Goal: Task Accomplishment & Management: Use online tool/utility

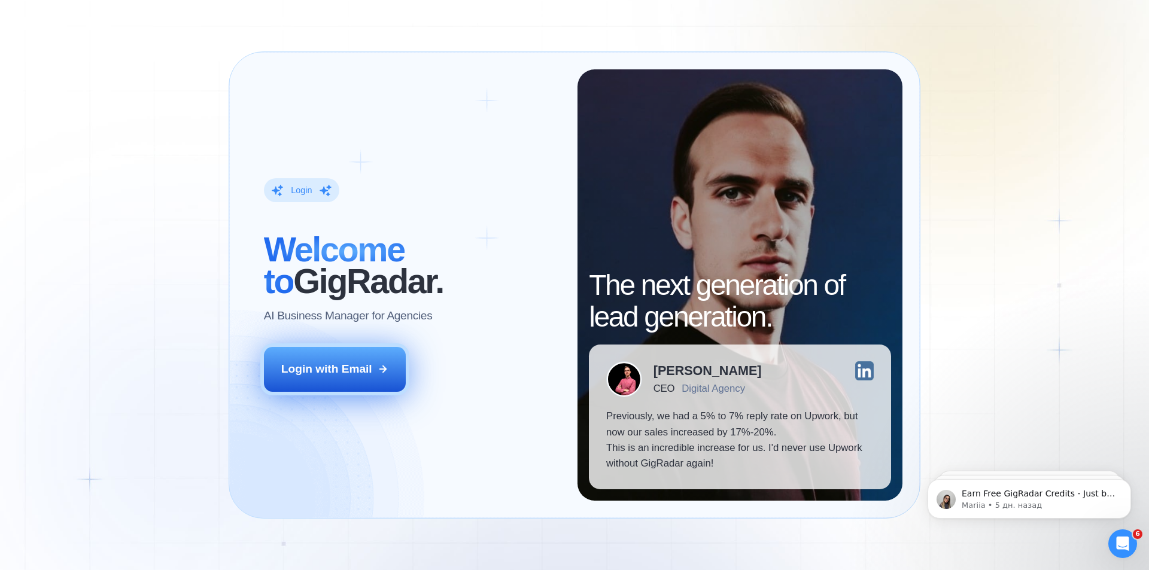
click at [345, 370] on div "Login with Email" at bounding box center [326, 369] width 91 height 16
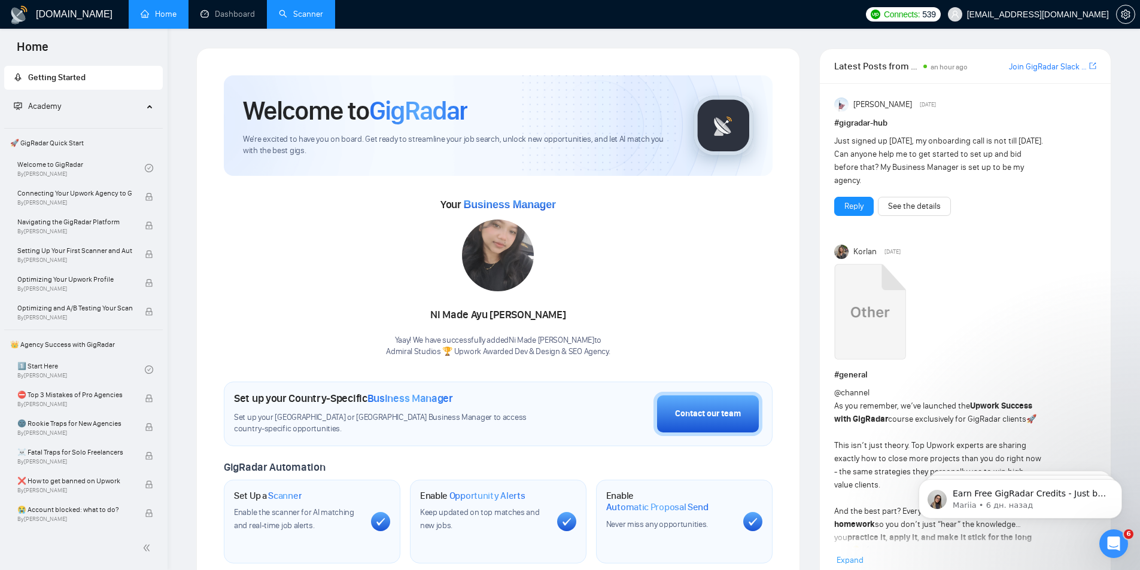
click at [307, 19] on link "Scanner" at bounding box center [301, 14] width 44 height 10
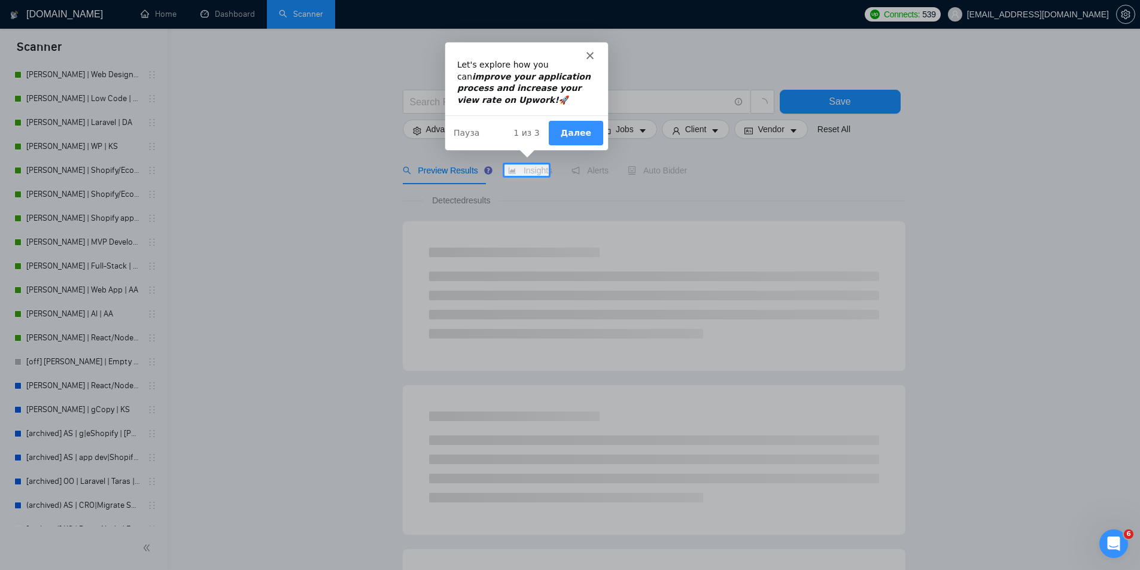
click at [587, 54] on icon "Закрыть" at bounding box center [589, 54] width 7 height 7
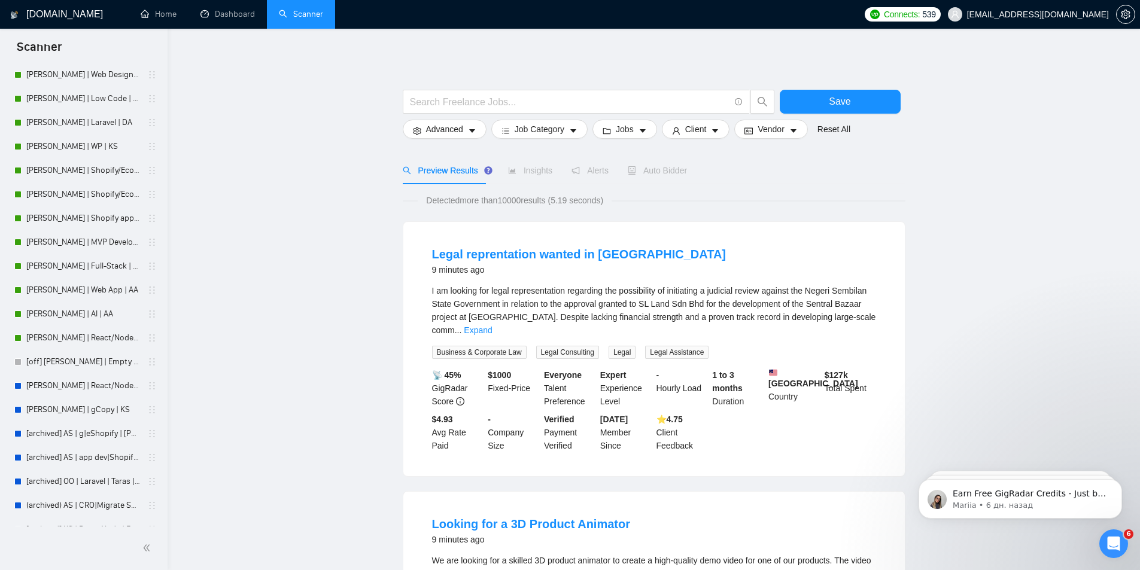
drag, startPoint x: 65, startPoint y: 388, endPoint x: 236, endPoint y: 348, distance: 176.5
click at [63, 391] on link "[PERSON_NAME] | React/Node | KS - WIP" at bounding box center [83, 386] width 114 height 24
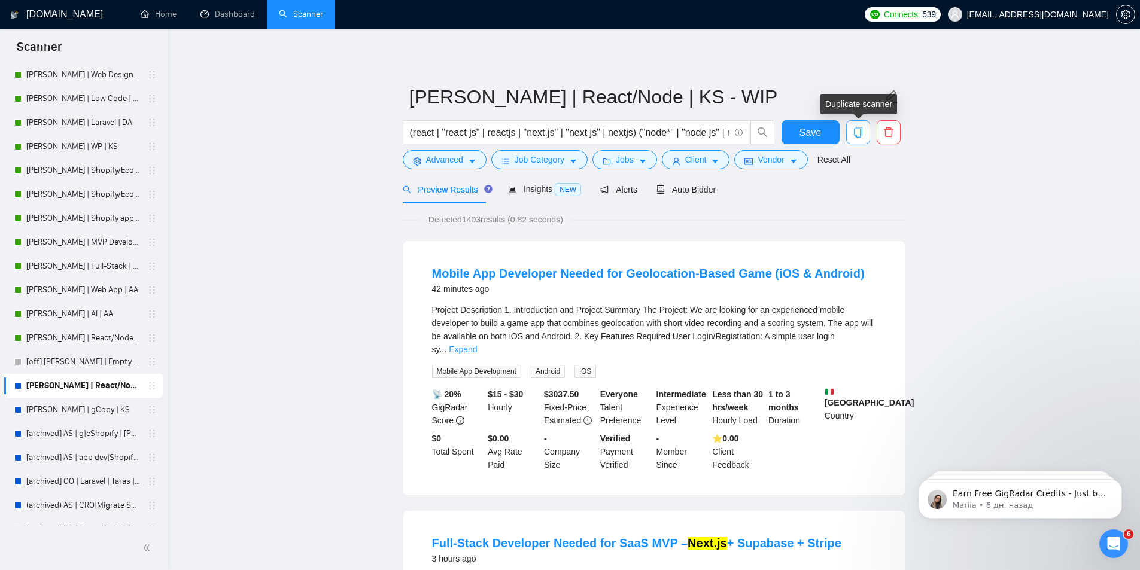
click at [856, 139] on button "button" at bounding box center [858, 132] width 24 height 24
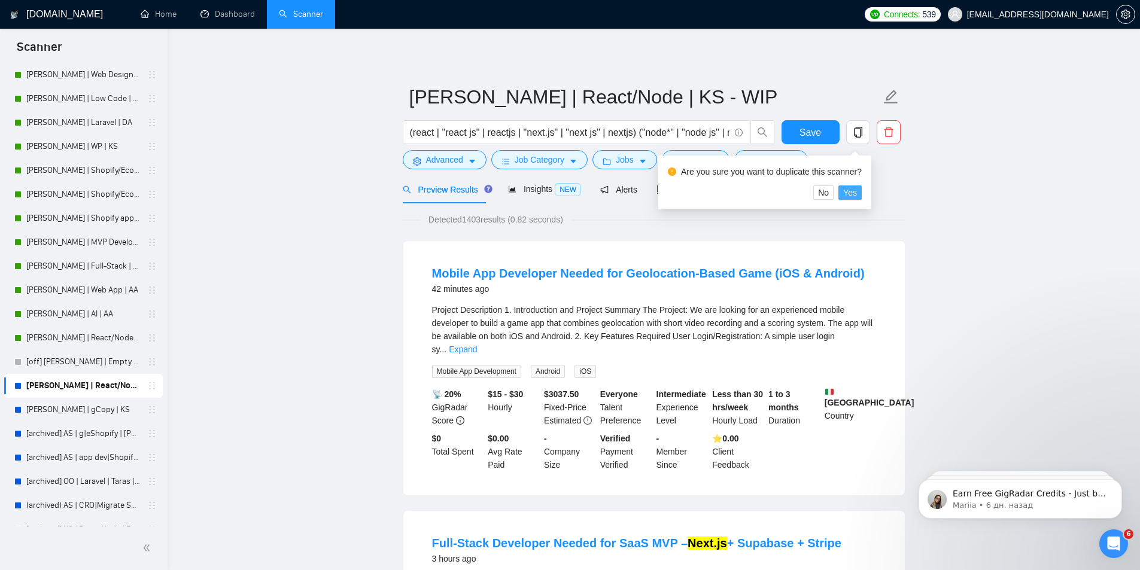
click at [848, 195] on span "Yes" at bounding box center [850, 192] width 14 height 13
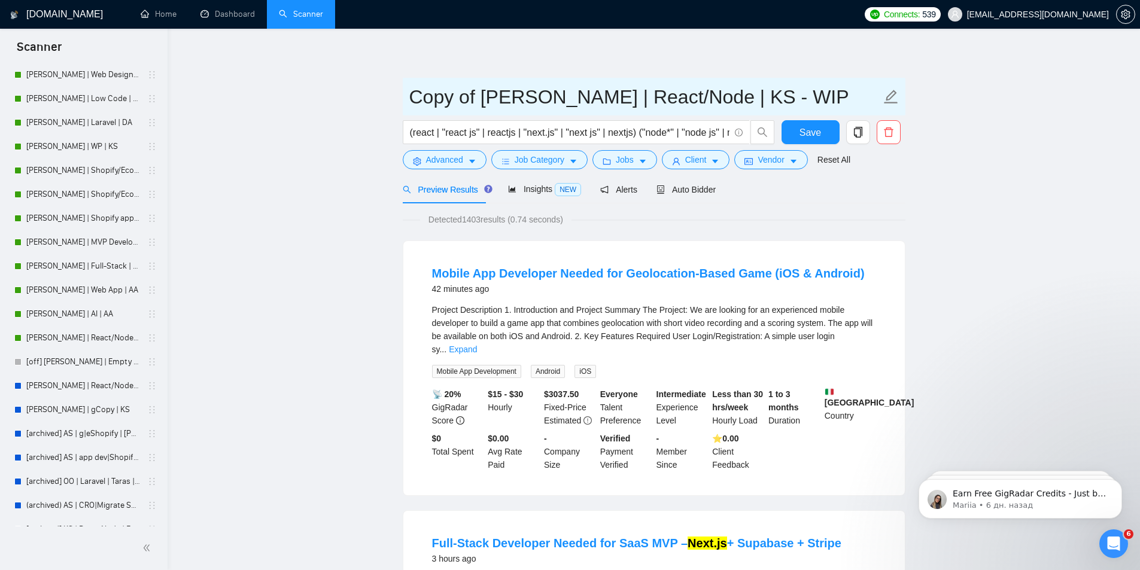
click at [892, 96] on icon "edit" at bounding box center [891, 97] width 16 height 16
drag, startPoint x: 529, startPoint y: 96, endPoint x: 373, endPoint y: 88, distance: 155.8
type input "Experiment React/Node | ML IoT"
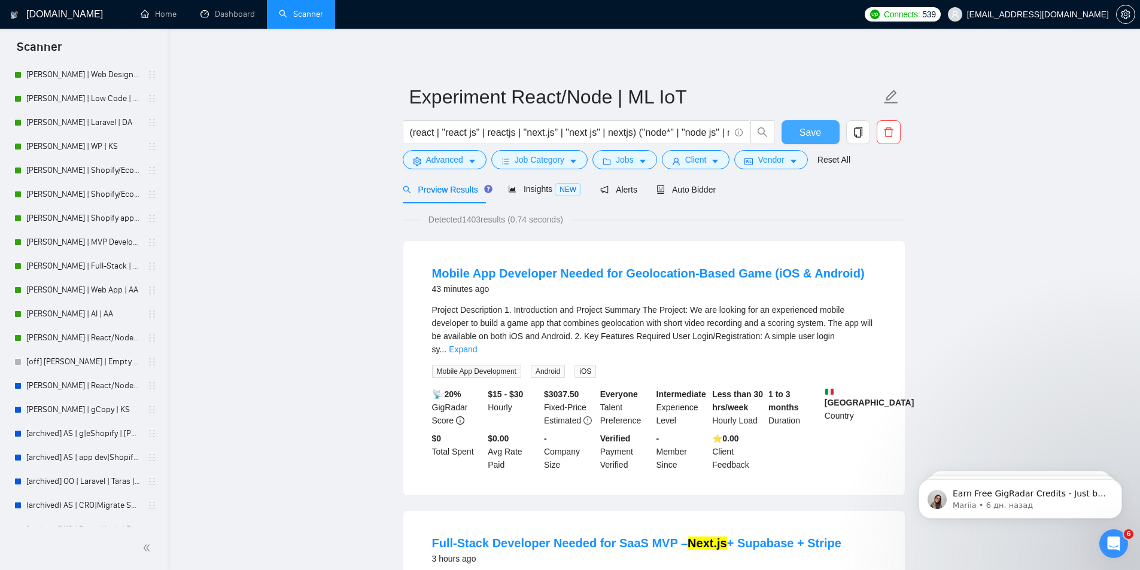
click at [798, 138] on button "Save" at bounding box center [810, 132] width 58 height 24
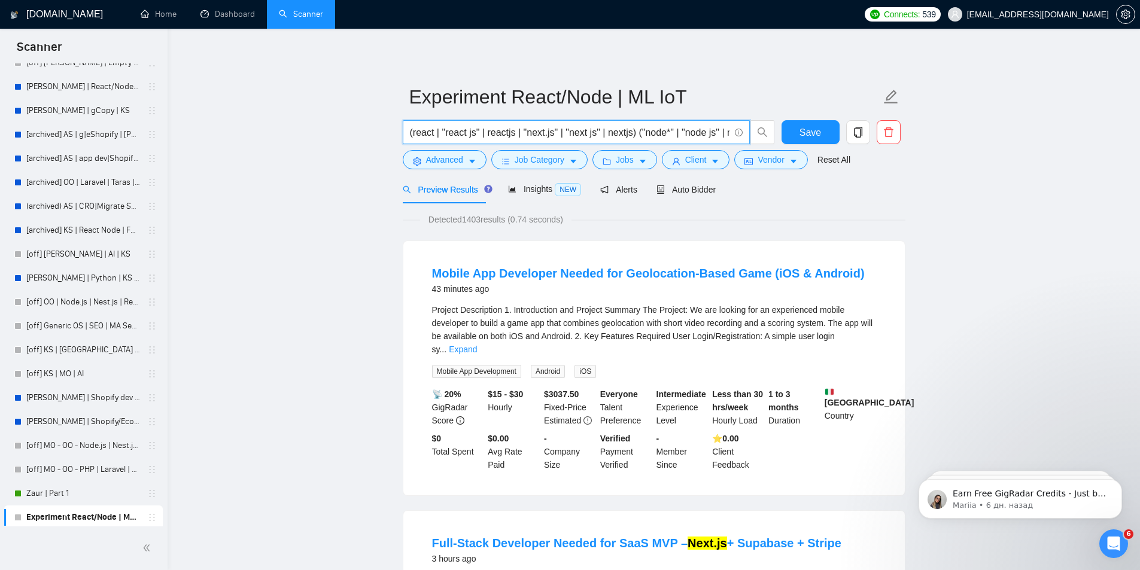
click at [449, 132] on input "(react | "react js" | reactjs | "next.js" | "next js" | nextjs) ("node*" | "nod…" at bounding box center [570, 132] width 320 height 15
click at [467, 130] on input "(react | "react js" | reactjs | "next.js" | "next js" | nextjs) ("node*" | "nod…" at bounding box center [570, 132] width 320 height 15
